Goal: Check status

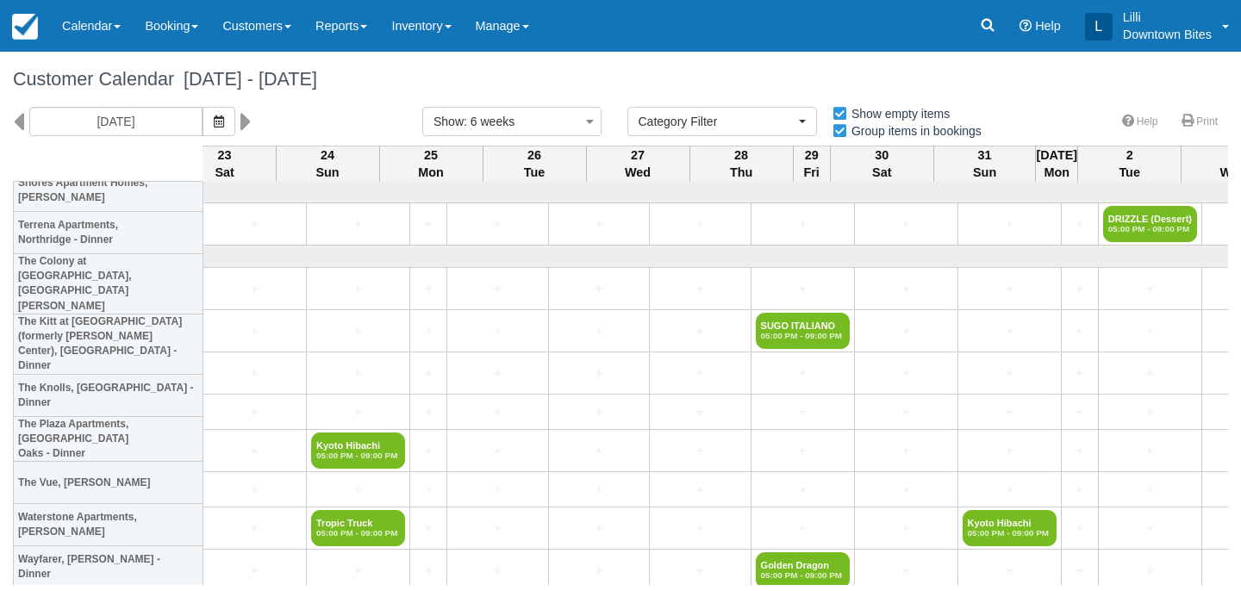
select select
click at [78, 22] on link "Calendar" at bounding box center [91, 26] width 83 height 52
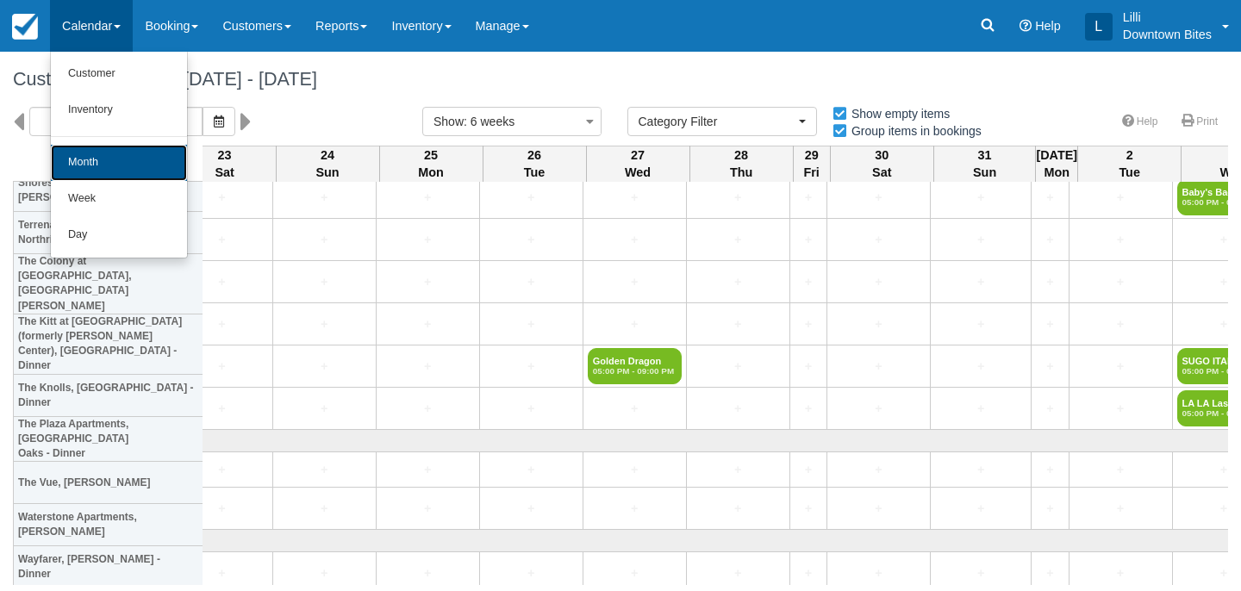
click at [90, 167] on link "Month" at bounding box center [119, 163] width 136 height 36
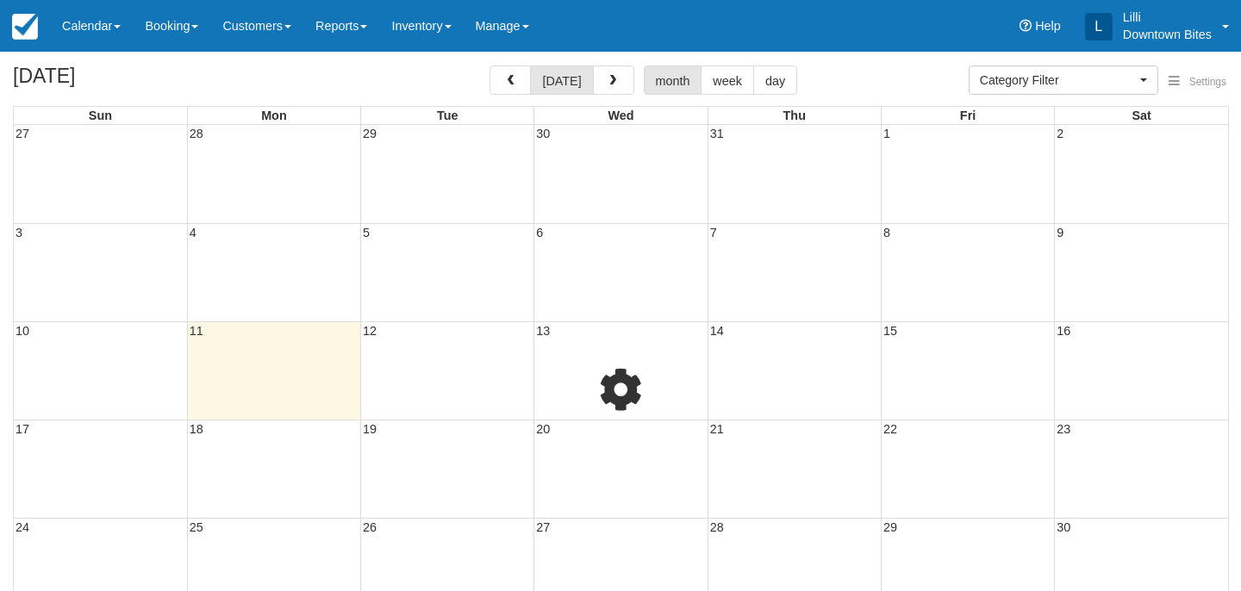
select select
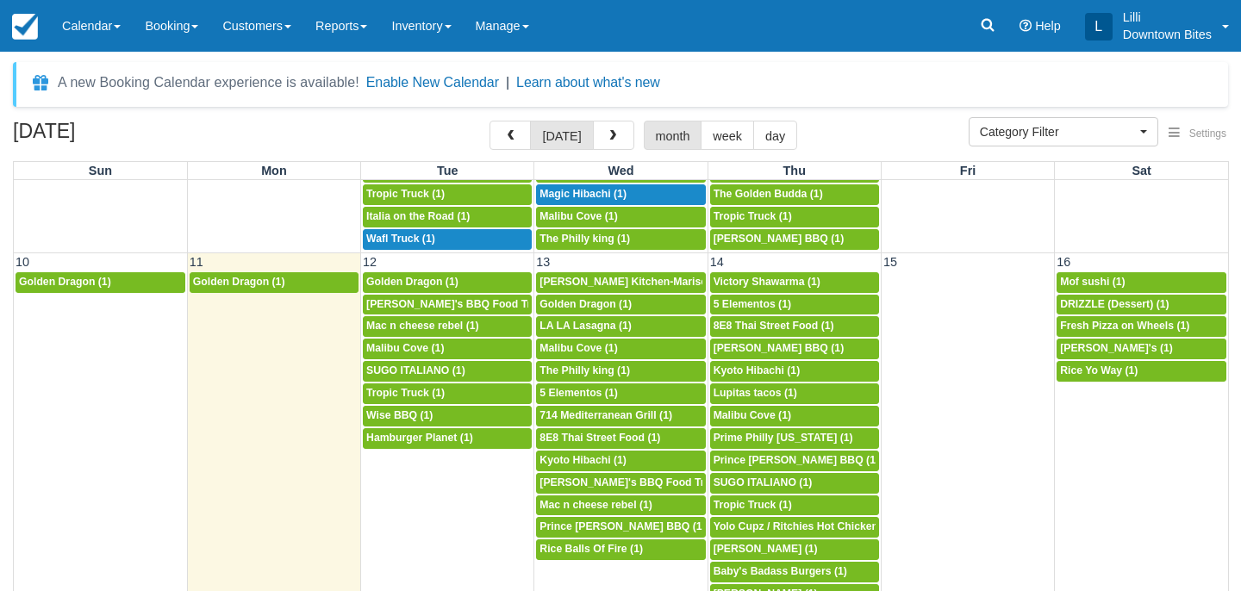
scroll to position [506, 0]
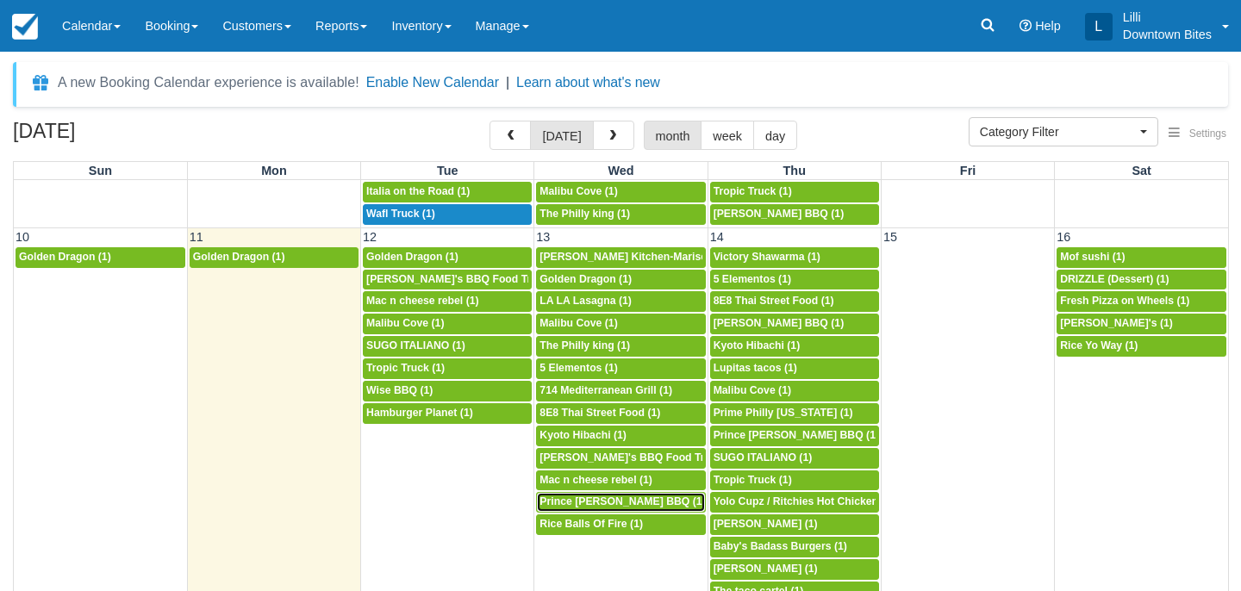
click at [612, 504] on span "Prince [PERSON_NAME] BBQ (1)" at bounding box center [621, 501] width 165 height 12
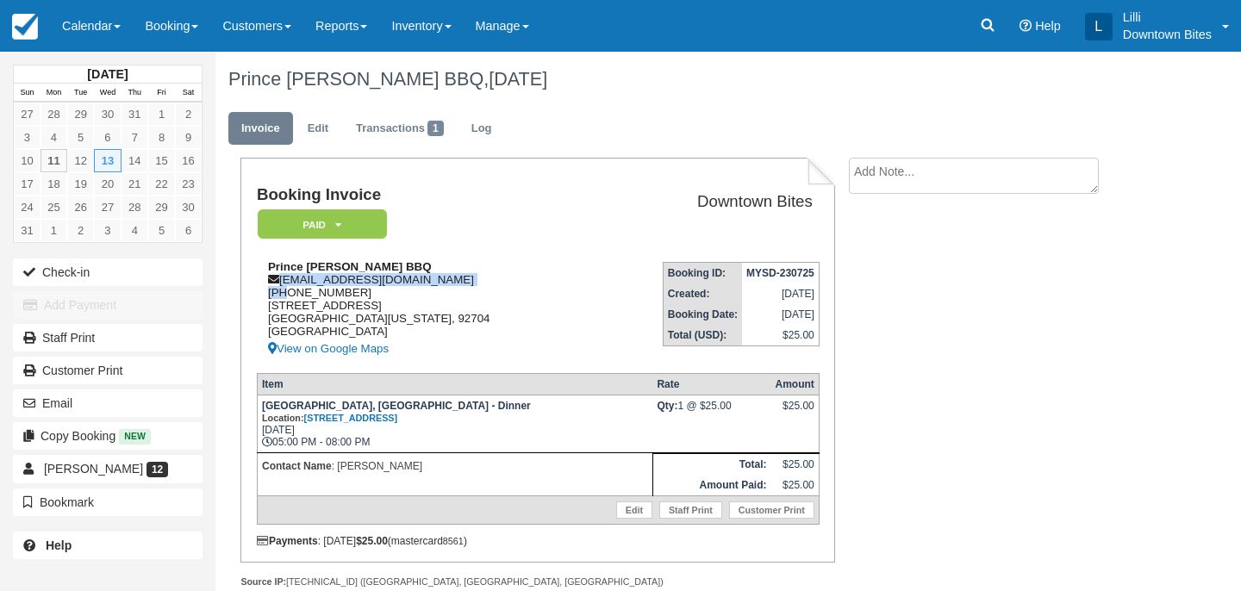
drag, startPoint x: 419, startPoint y: 283, endPoint x: 283, endPoint y: 289, distance: 136.2
click at [283, 289] on div "Prince Skye Blue BBQ ginagibbs69@gmail.com 1 (714) 425-2535 2702 W MAYWOOD AVE …" at bounding box center [425, 309] width 336 height 99
copy div "ginagibbs69@gmail.com 1 ("
click at [388, 303] on div "Prince Skye Blue BBQ ginagibbs69@gmail.com 1 (714) 425-2535 2702 W MAYWOOD AVE …" at bounding box center [425, 309] width 336 height 99
drag, startPoint x: 414, startPoint y: 280, endPoint x: 282, endPoint y: 283, distance: 131.9
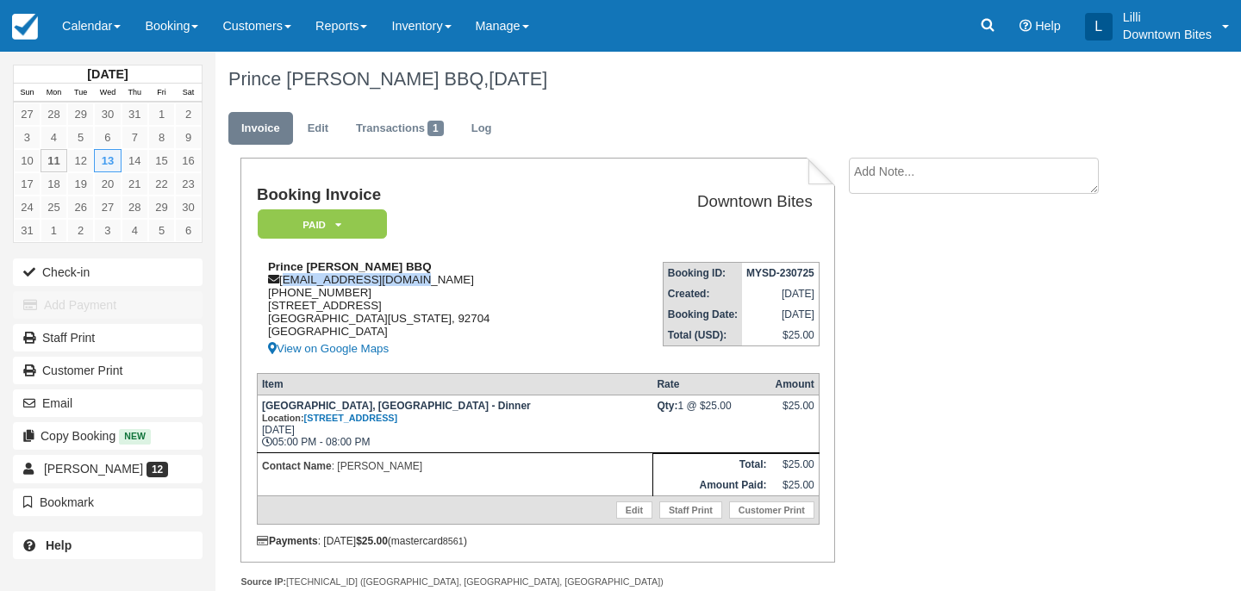
click at [282, 283] on div "Prince Skye Blue BBQ ginagibbs69@gmail.com 1 (714) 425-2535 2702 W MAYWOOD AVE …" at bounding box center [425, 309] width 336 height 99
copy div "ginagibbs69@gmail.com"
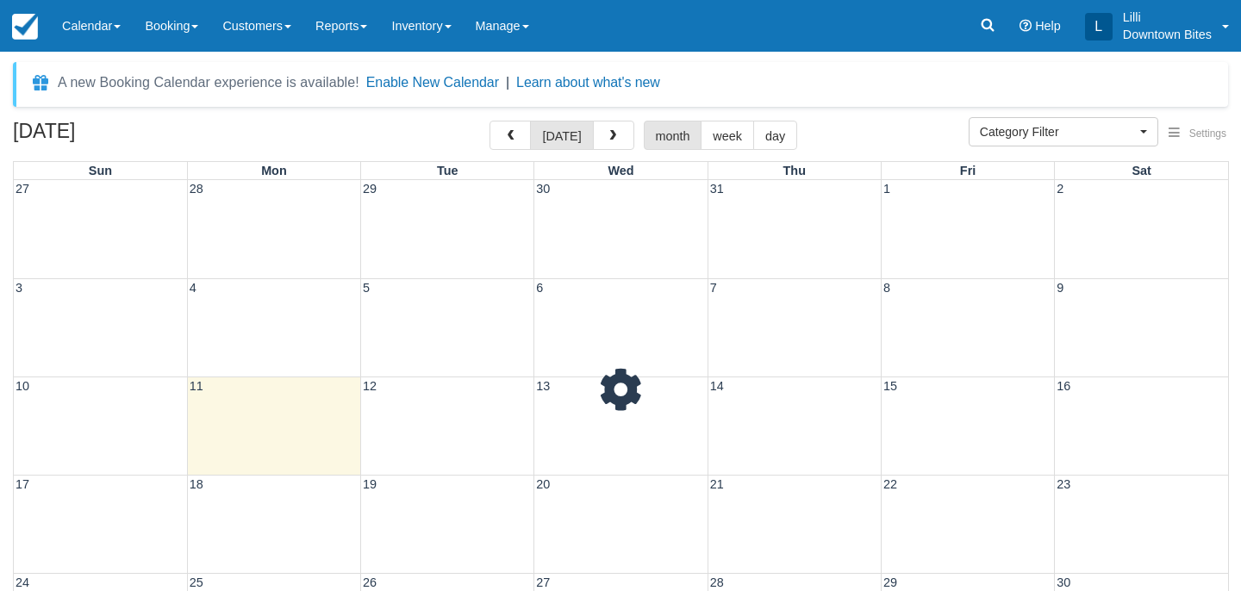
select select
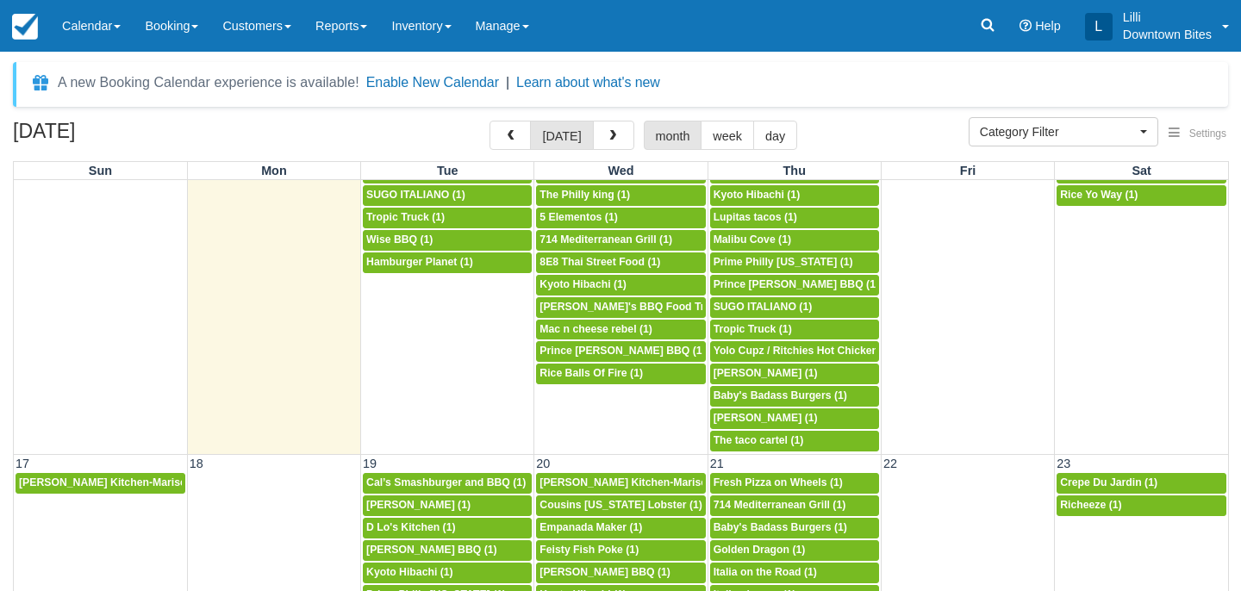
scroll to position [651, 0]
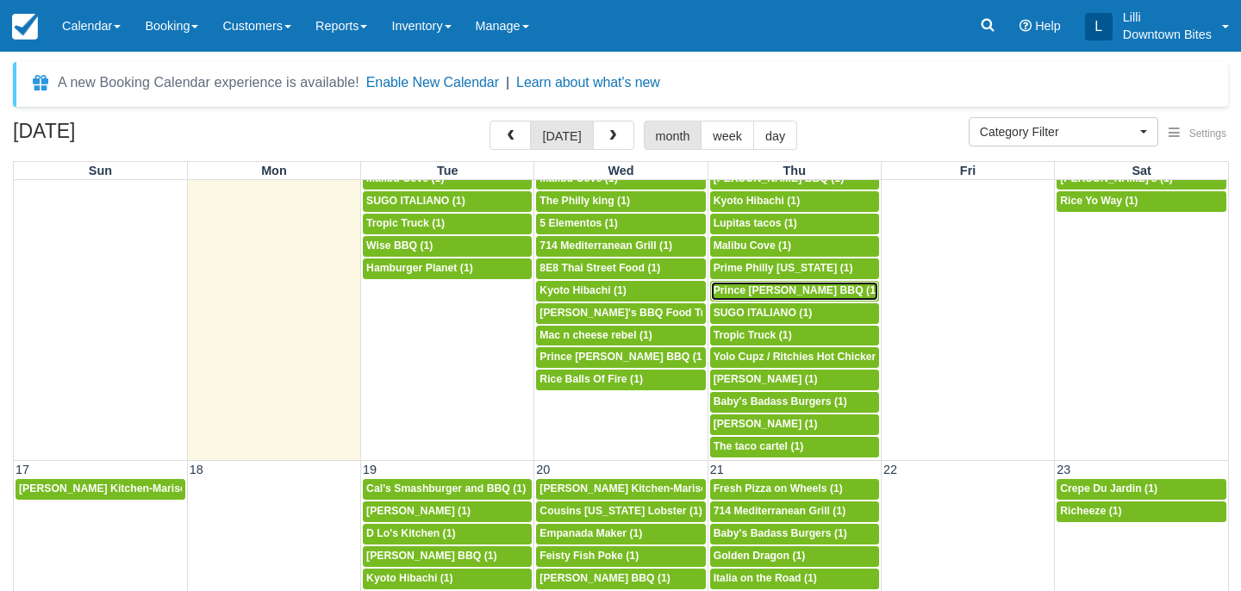
click at [757, 287] on span "Prince [PERSON_NAME] BBQ (1)" at bounding box center [795, 290] width 165 height 12
